Goal: Information Seeking & Learning: Learn about a topic

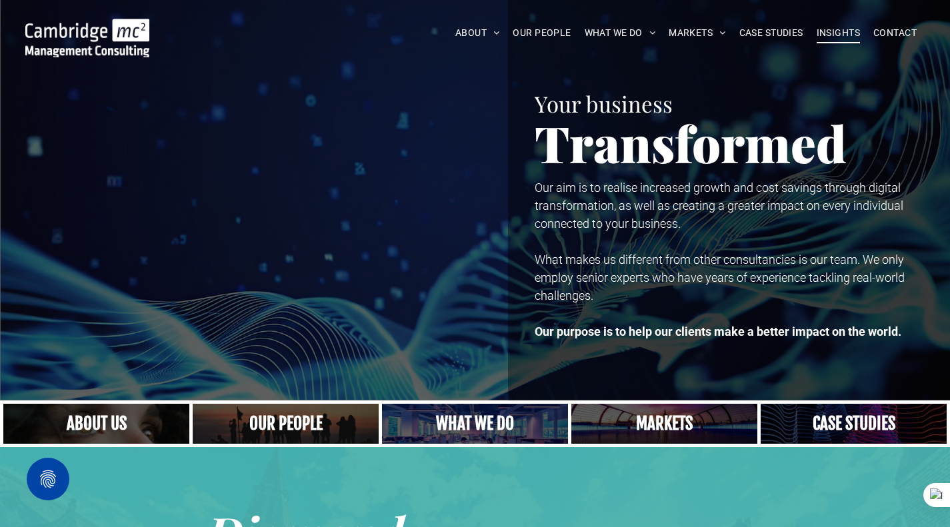
click at [845, 32] on span "INSIGHTS" at bounding box center [837, 33] width 43 height 21
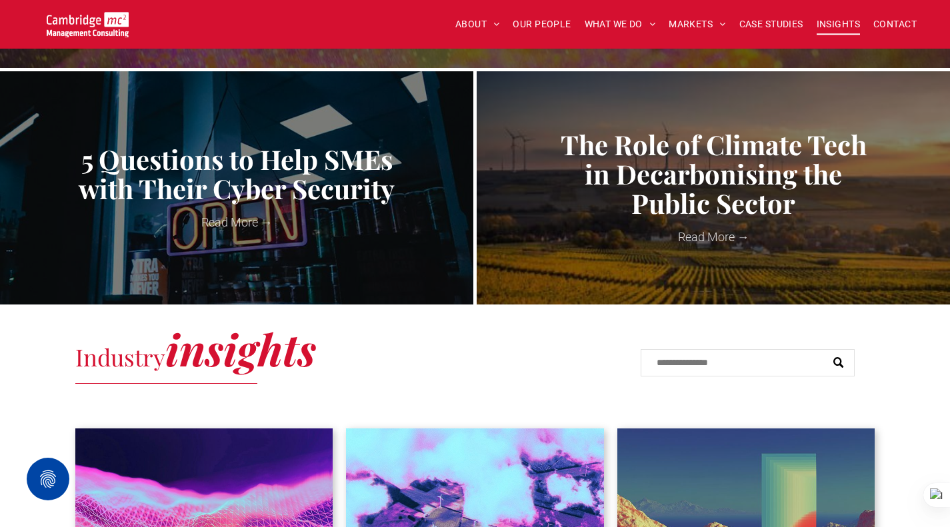
scroll to position [533, 0]
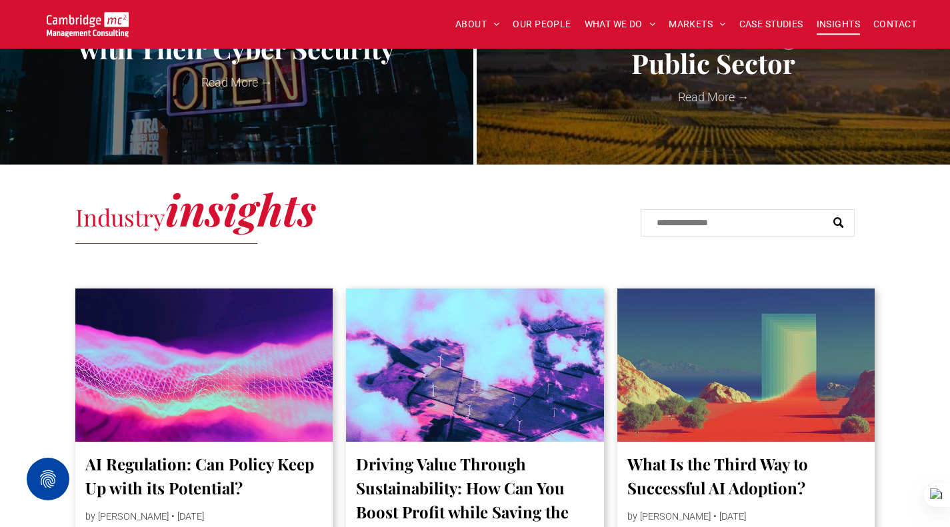
click at [246, 333] on div at bounding box center [203, 365] width 273 height 163
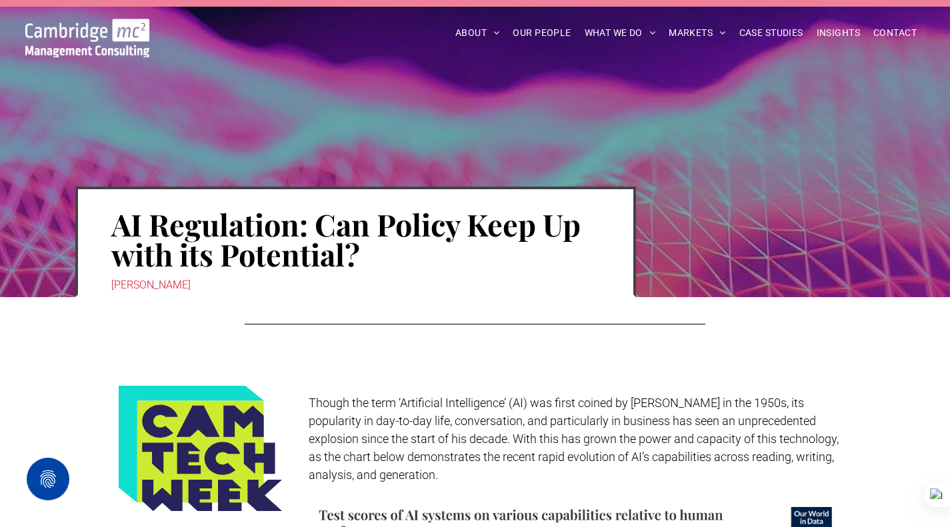
click at [598, 319] on div at bounding box center [475, 324] width 460 height 15
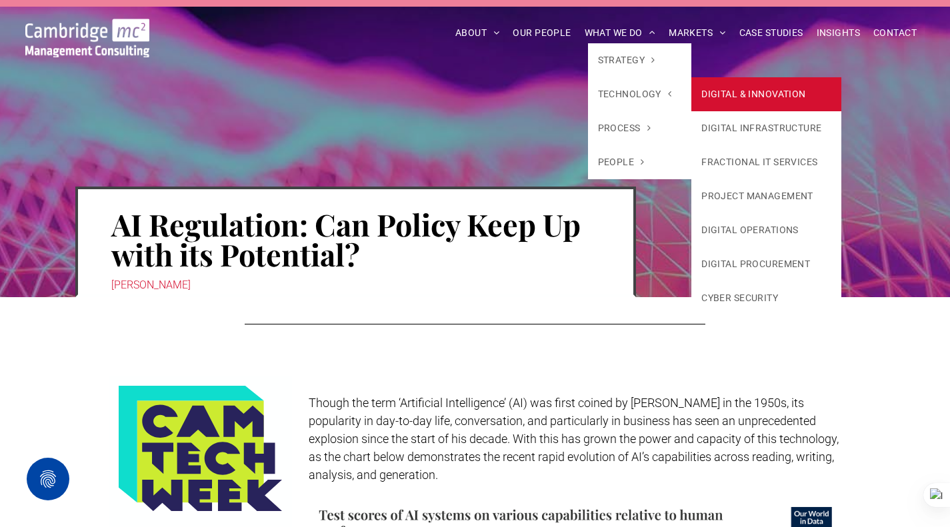
click at [760, 98] on link "DIGITAL & INNOVATION" at bounding box center [766, 94] width 150 height 34
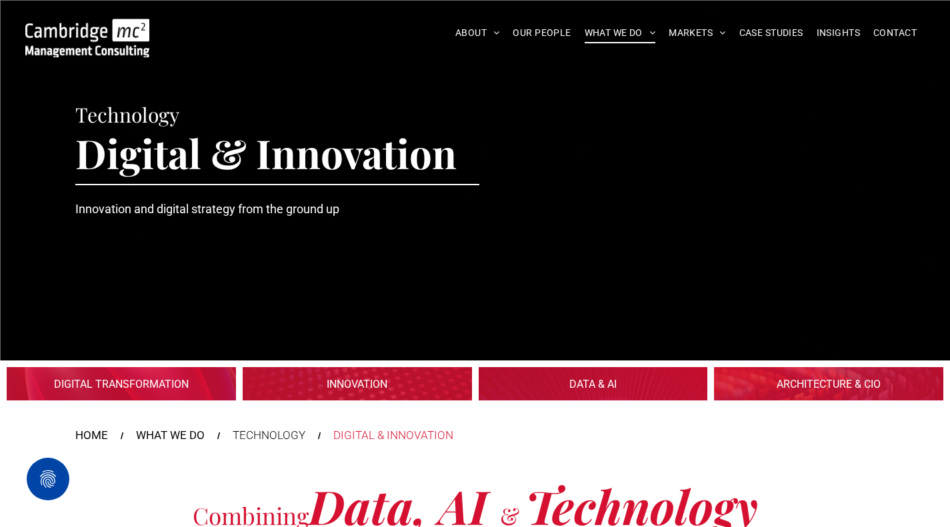
click at [570, 382] on link at bounding box center [592, 383] width 243 height 35
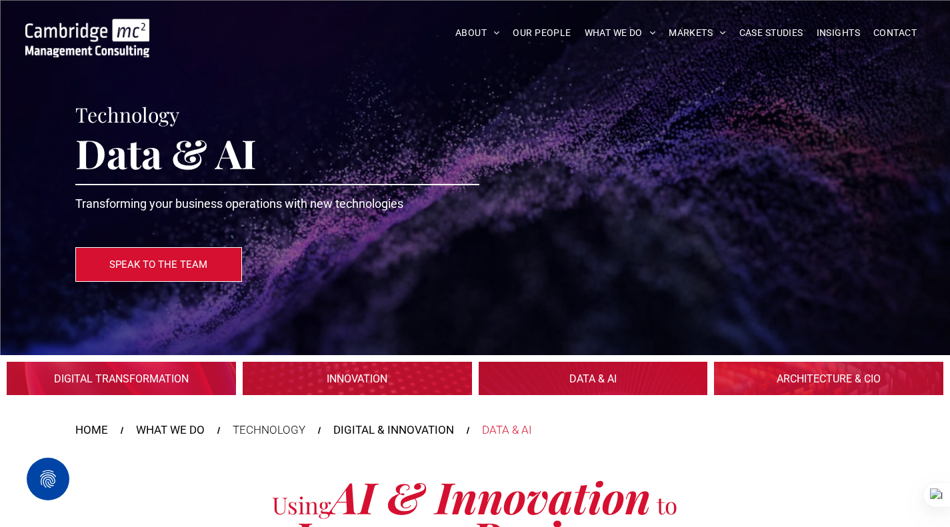
click at [150, 43] on div at bounding box center [87, 32] width 155 height 49
click at [112, 42] on img at bounding box center [87, 38] width 124 height 39
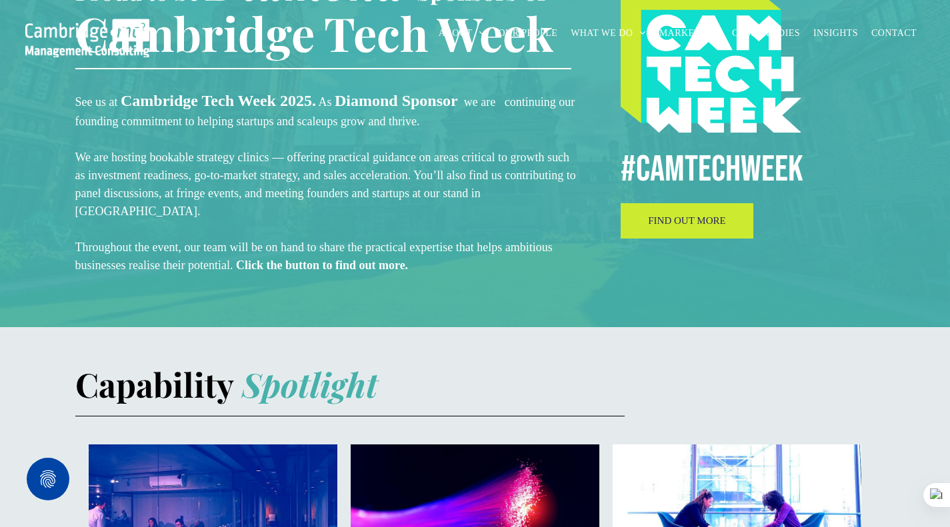
scroll to position [551, 0]
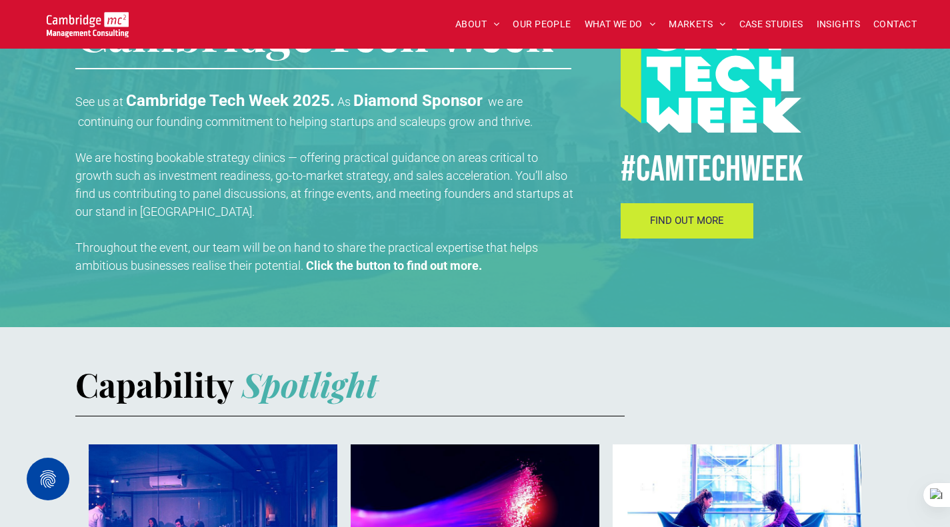
click at [687, 232] on link "FIND OUT MORE" at bounding box center [686, 220] width 133 height 35
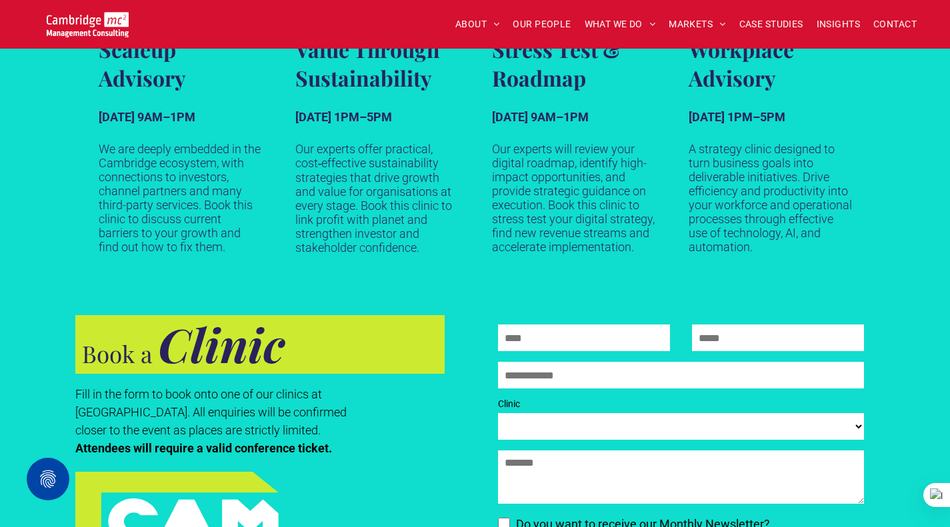
scroll to position [999, 0]
